Goal: Find specific page/section: Find specific page/section

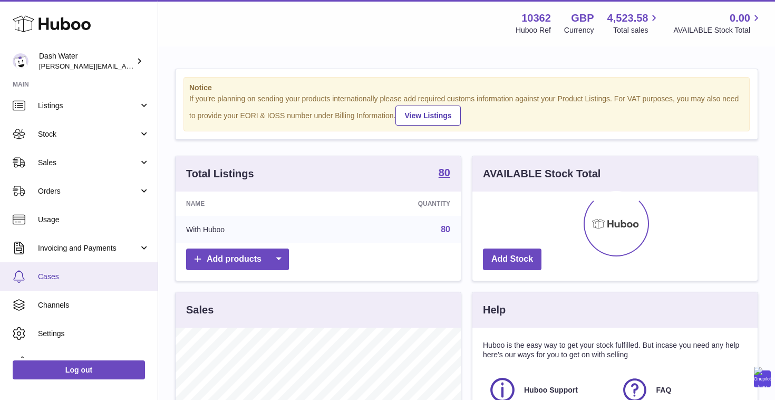
scroll to position [60, 0]
click at [63, 275] on span "Cases" at bounding box center [94, 277] width 112 height 10
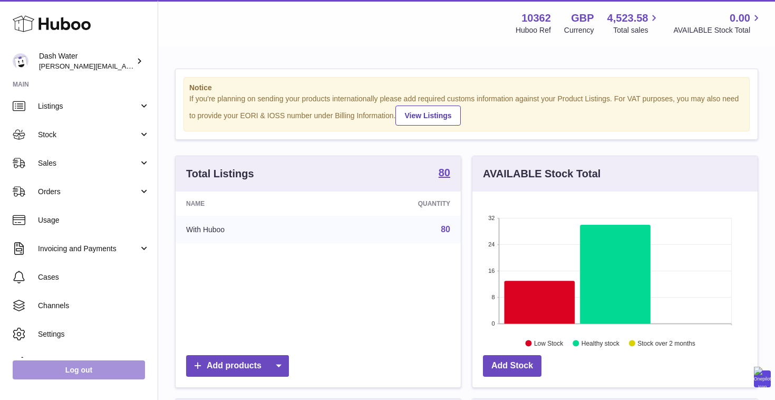
click at [61, 373] on link "Log out" at bounding box center [79, 369] width 132 height 19
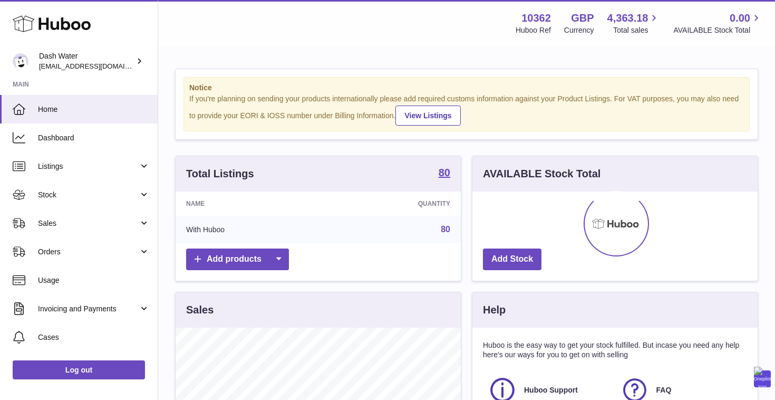
scroll to position [165, 285]
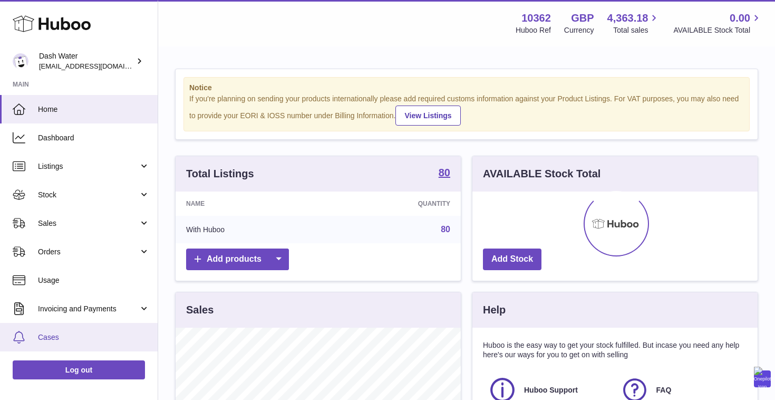
click at [54, 337] on span "Cases" at bounding box center [94, 337] width 112 height 10
